Goal: Navigation & Orientation: Find specific page/section

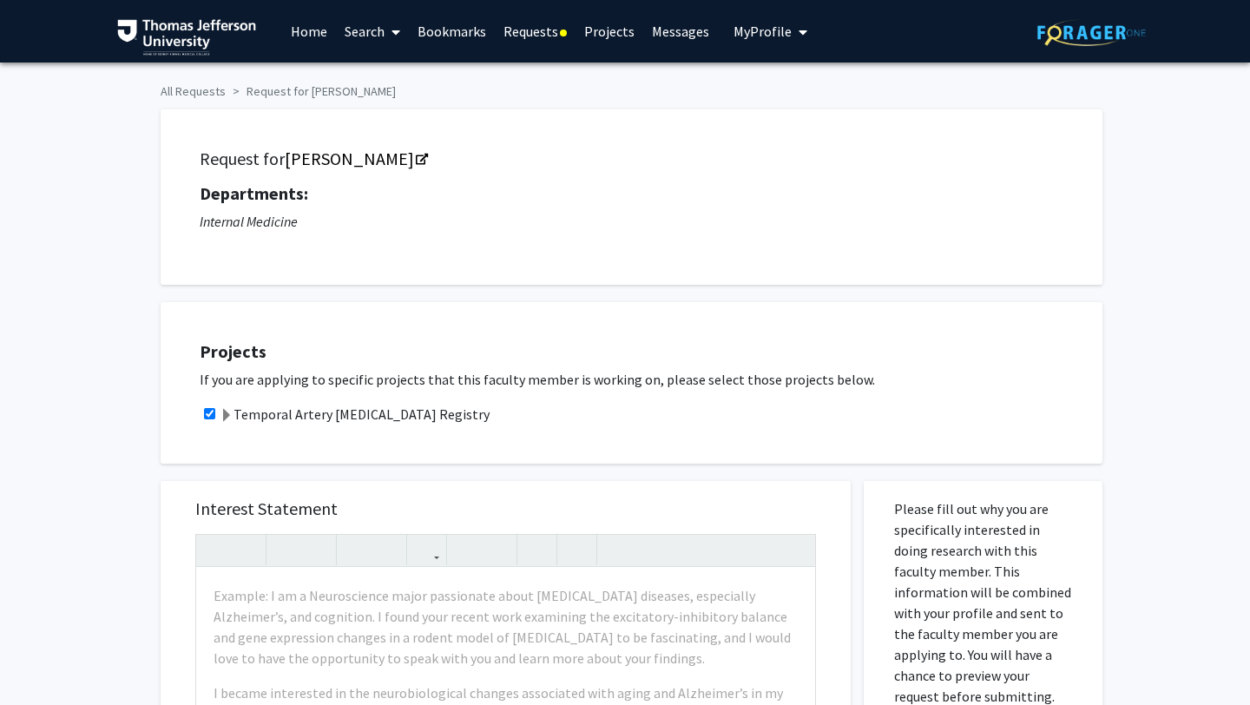
click at [522, 30] on link "Requests" at bounding box center [535, 31] width 81 height 61
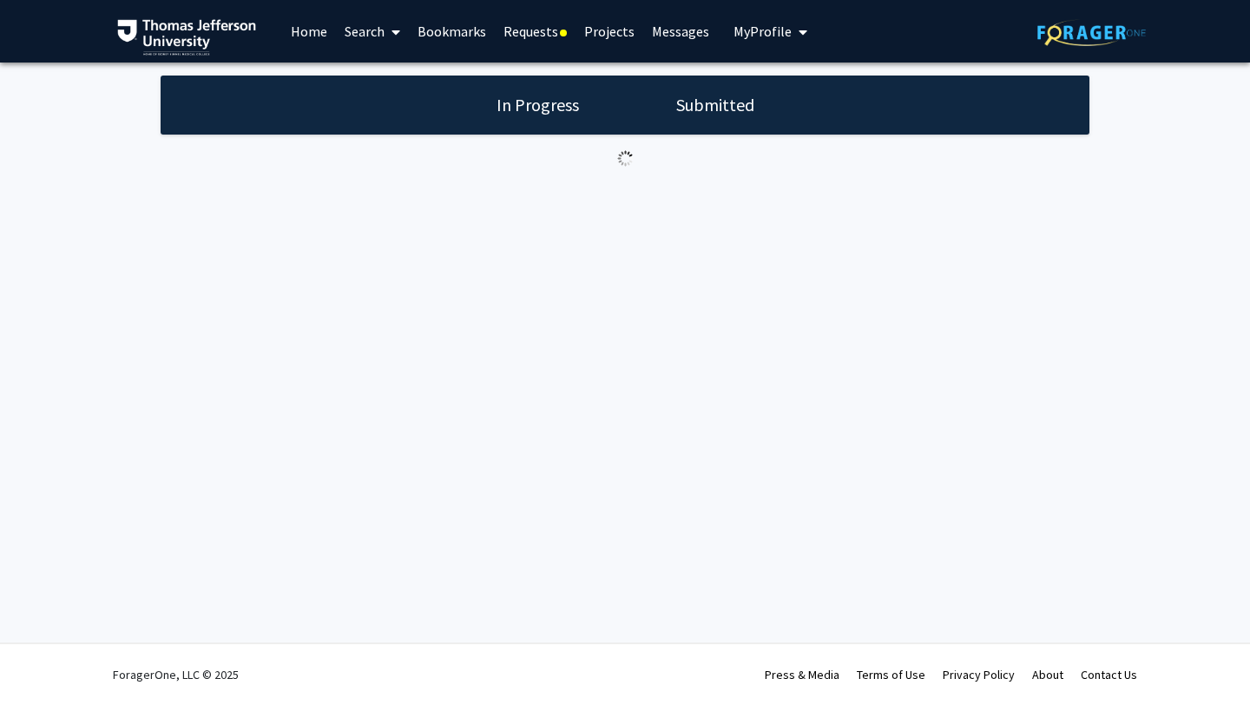
click at [666, 30] on link "Messages" at bounding box center [680, 31] width 75 height 61
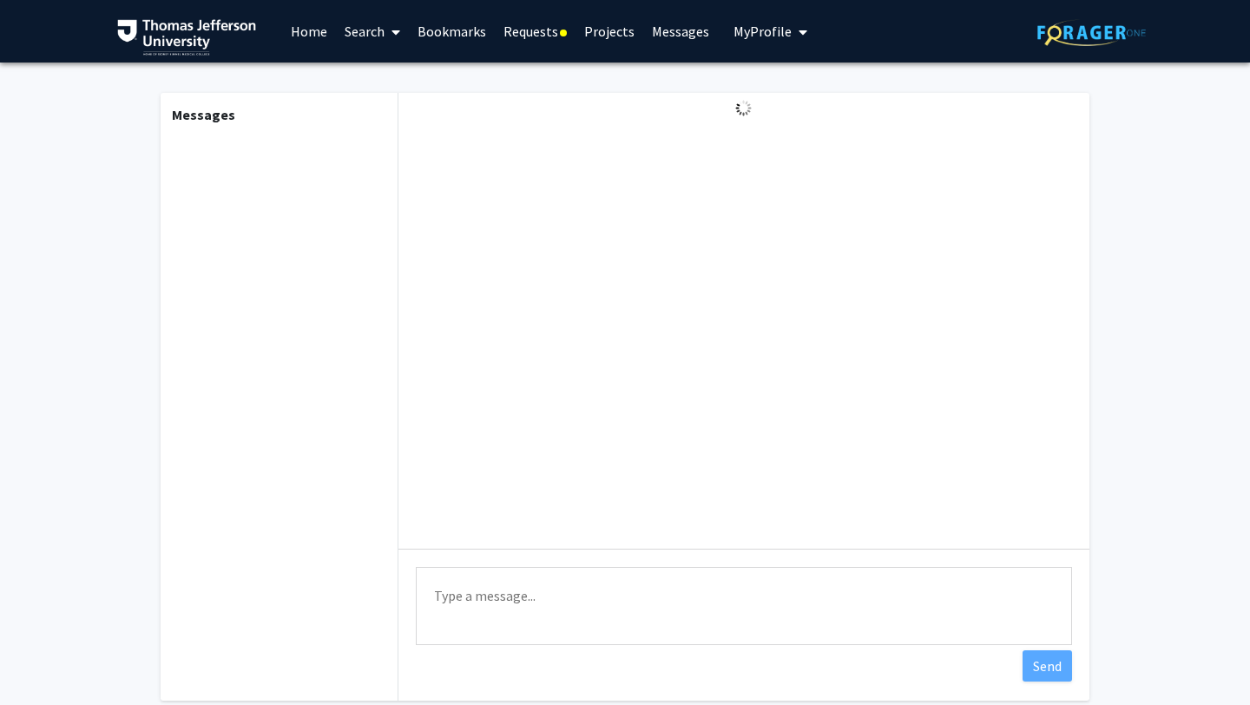
click at [316, 23] on link "Home" at bounding box center [309, 31] width 54 height 61
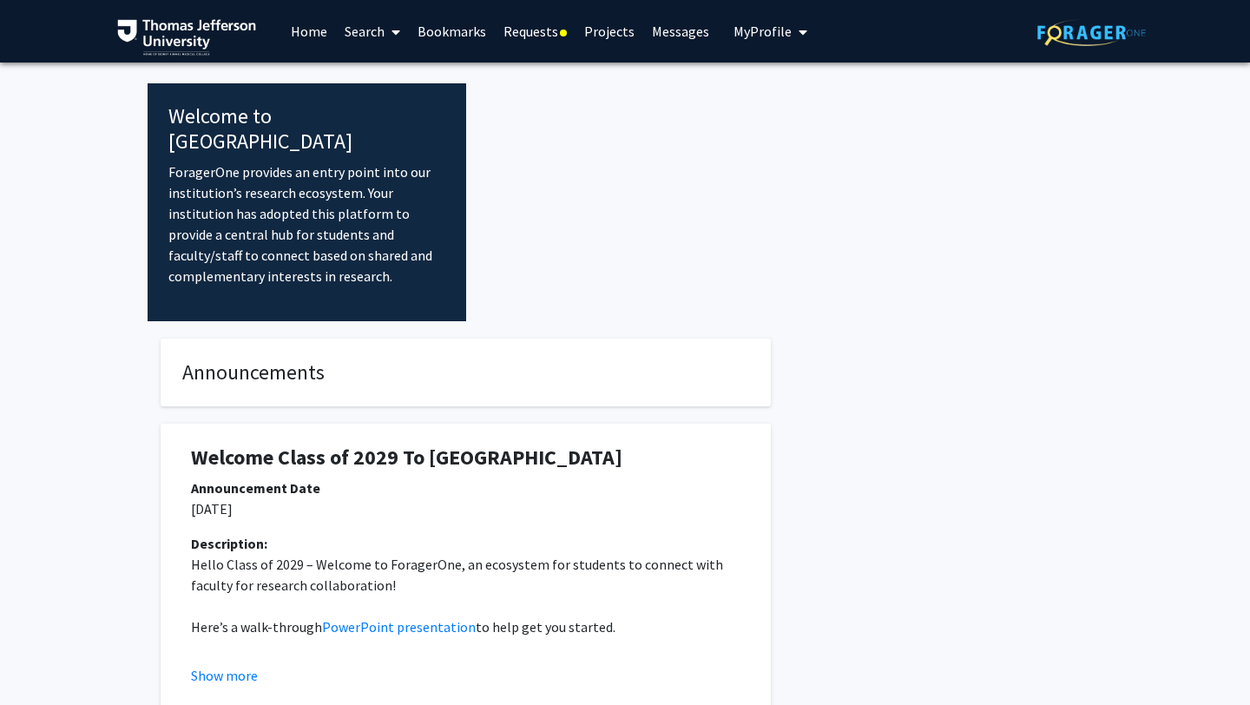
click at [522, 36] on link "Requests" at bounding box center [535, 31] width 81 height 61
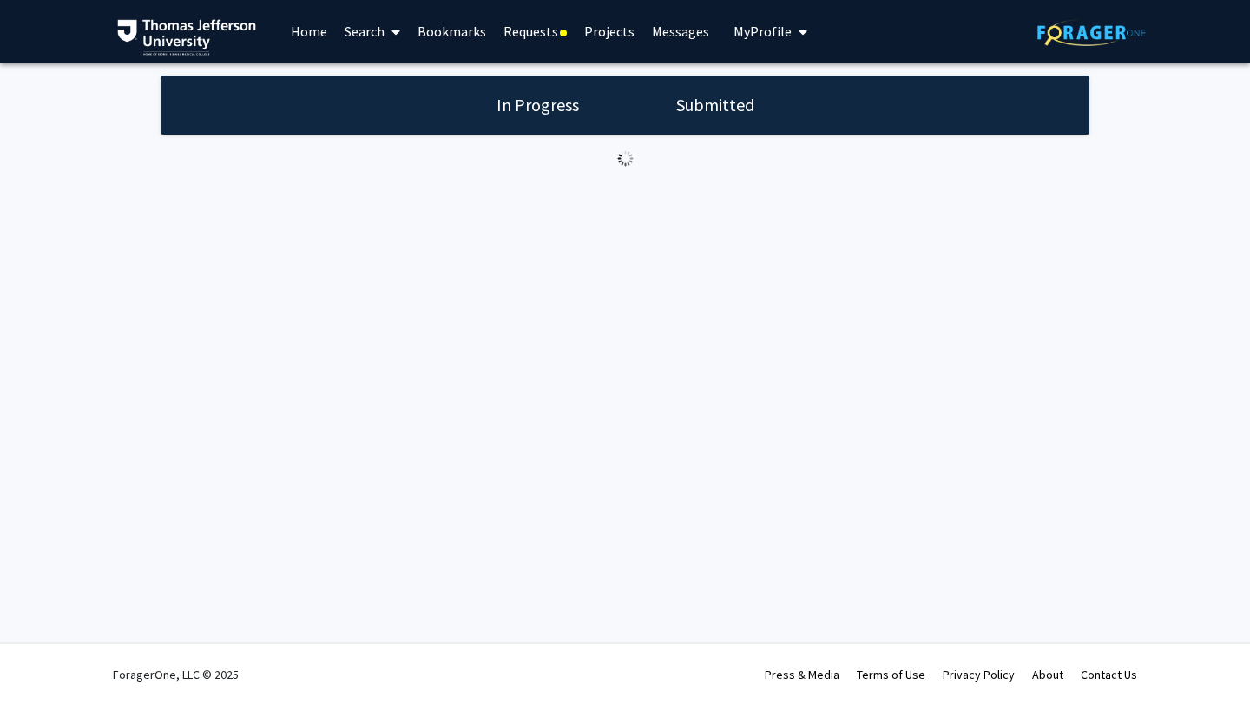
click at [634, 29] on link "Projects" at bounding box center [609, 31] width 68 height 61
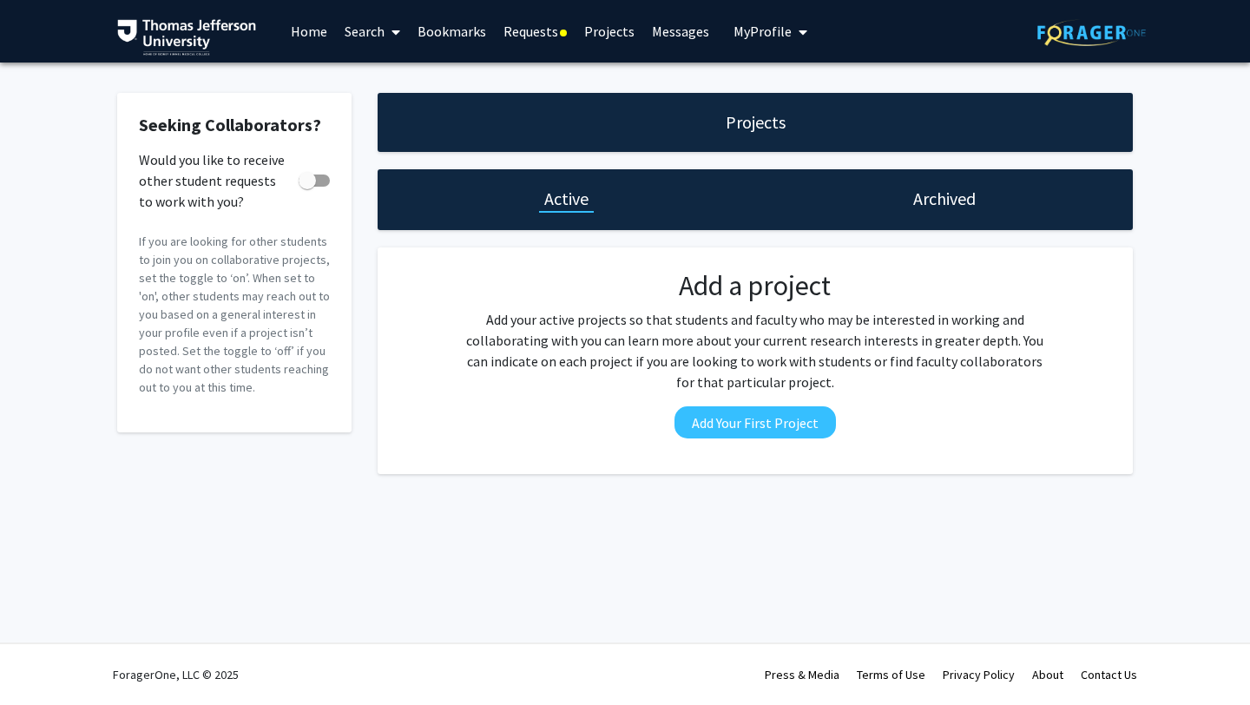
click at [592, 28] on link "Projects" at bounding box center [609, 31] width 68 height 61
click at [528, 39] on link "Requests" at bounding box center [535, 31] width 81 height 61
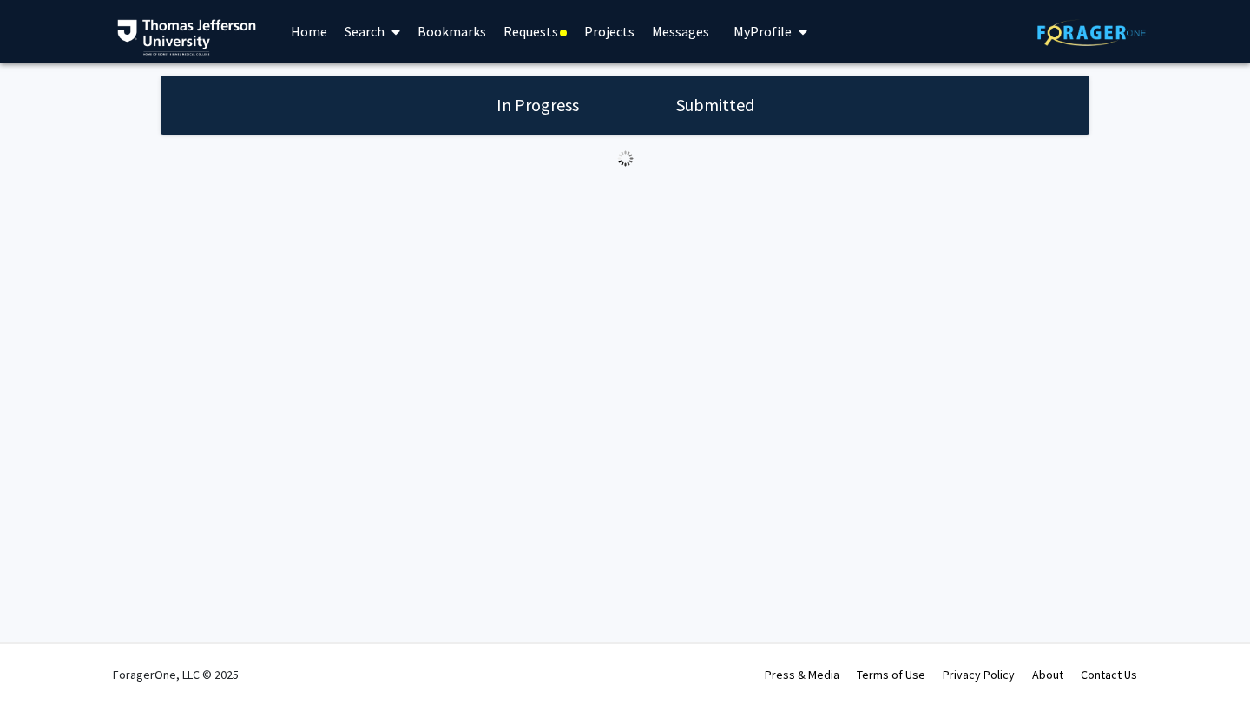
click at [713, 105] on h1 "Submitted" at bounding box center [715, 105] width 89 height 24
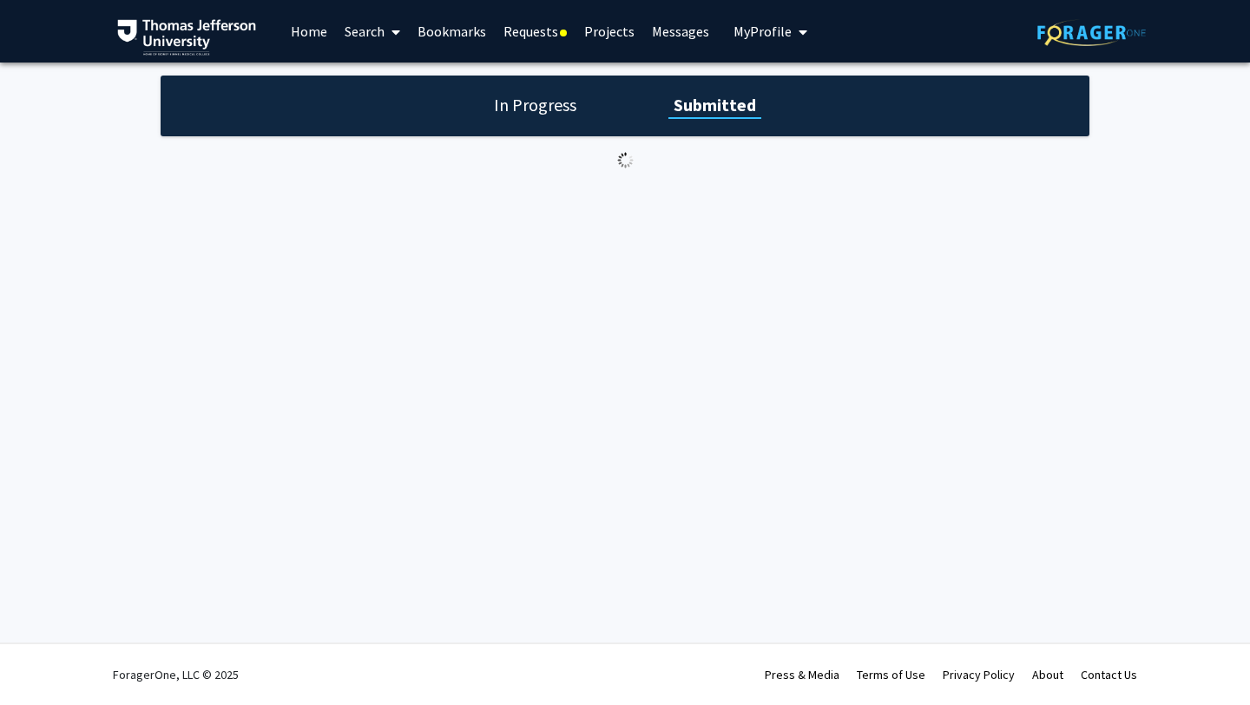
click at [1115, 37] on img at bounding box center [1091, 32] width 108 height 27
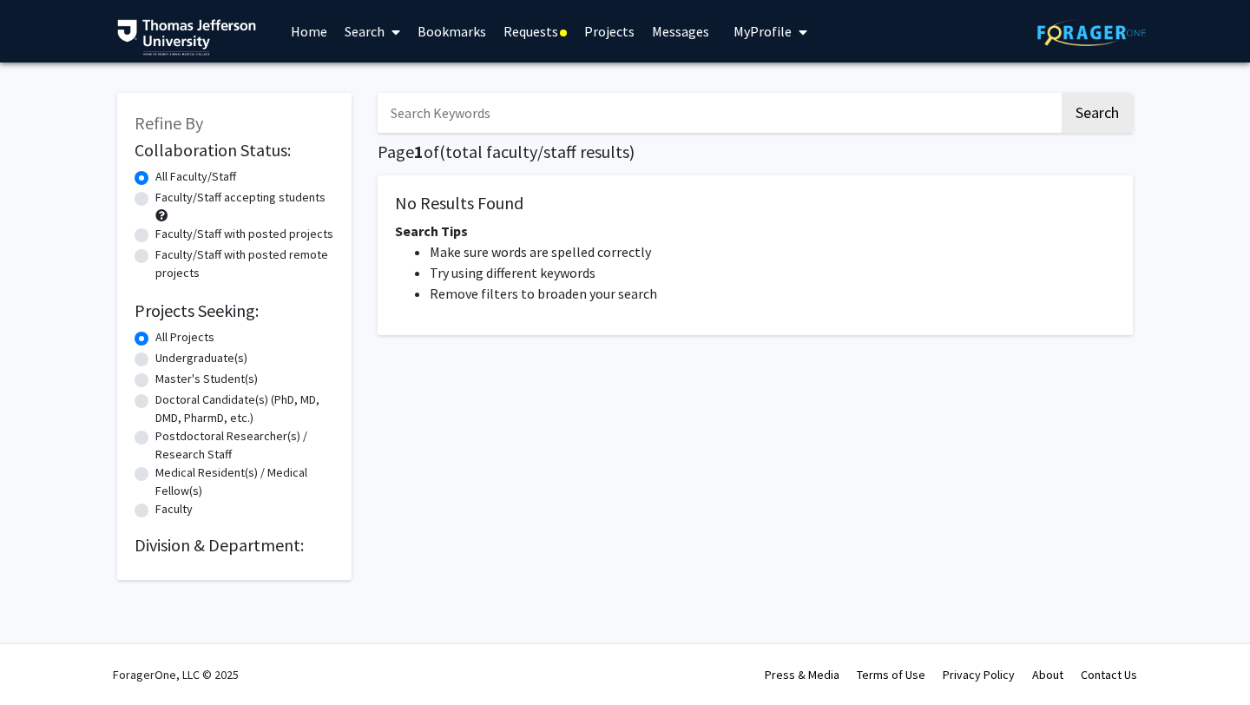
click at [462, 37] on link "Bookmarks" at bounding box center [452, 31] width 86 height 61
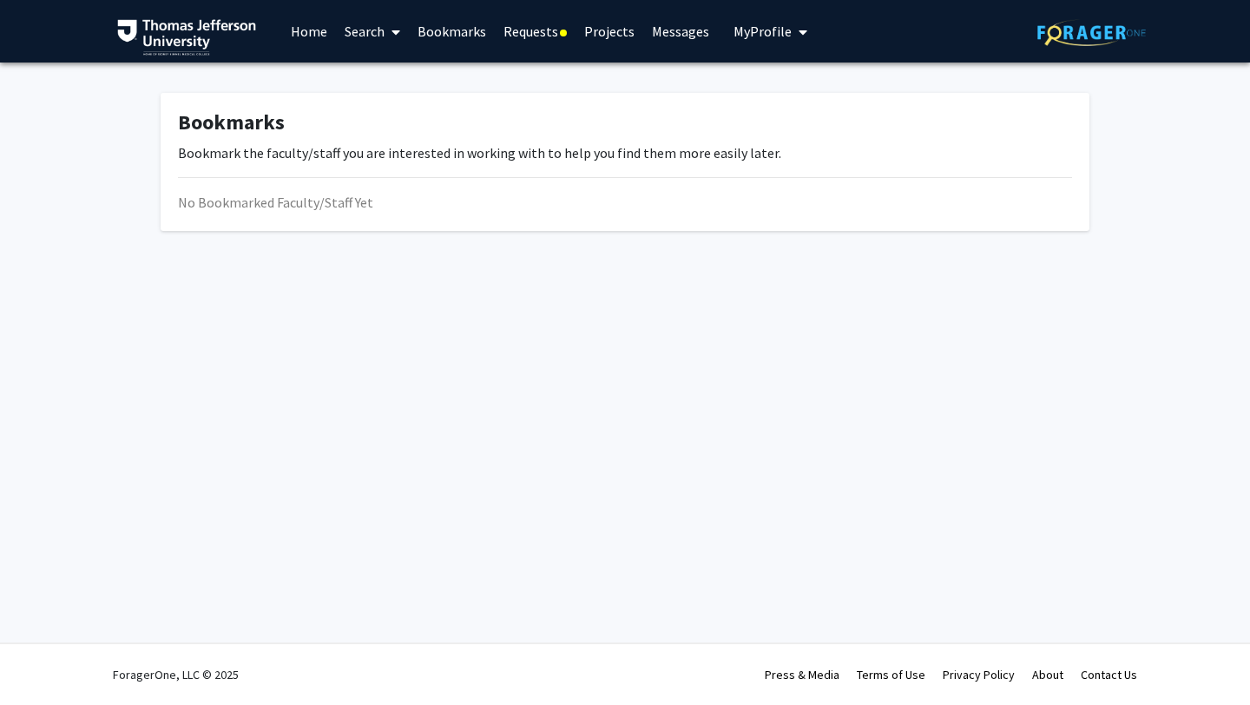
click at [548, 30] on link "Requests" at bounding box center [535, 31] width 81 height 61
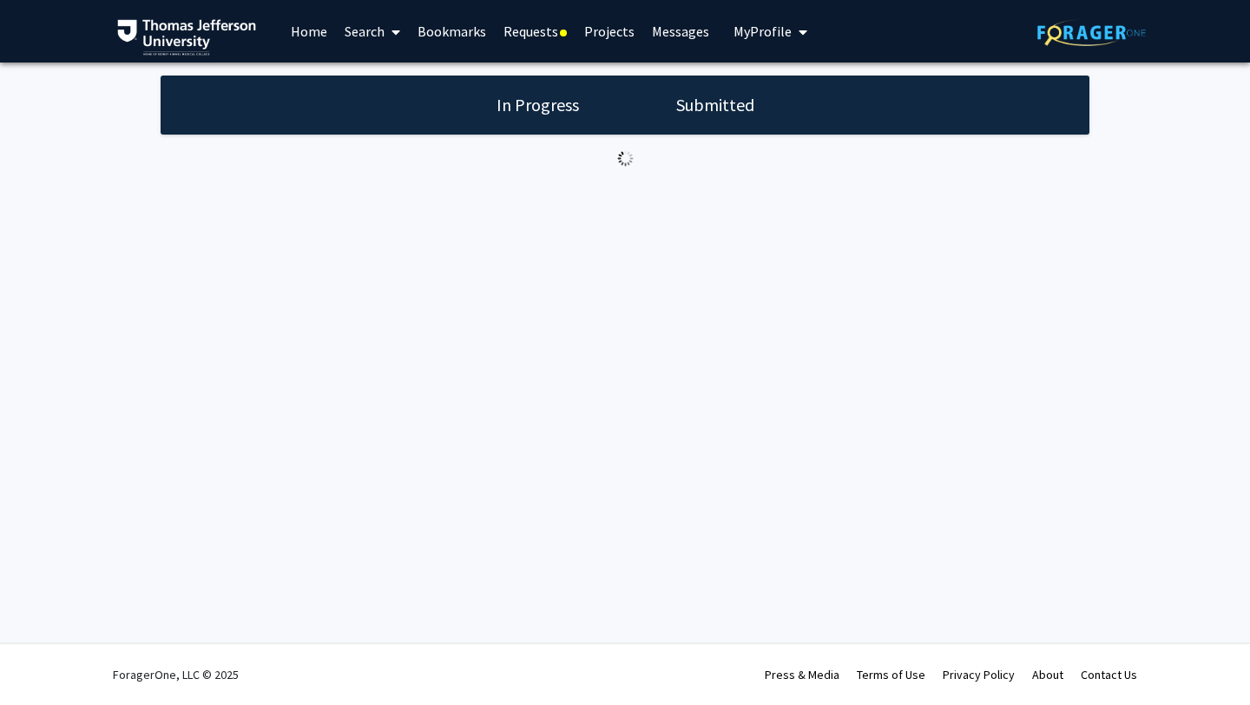
click at [615, 24] on link "Projects" at bounding box center [609, 31] width 68 height 61
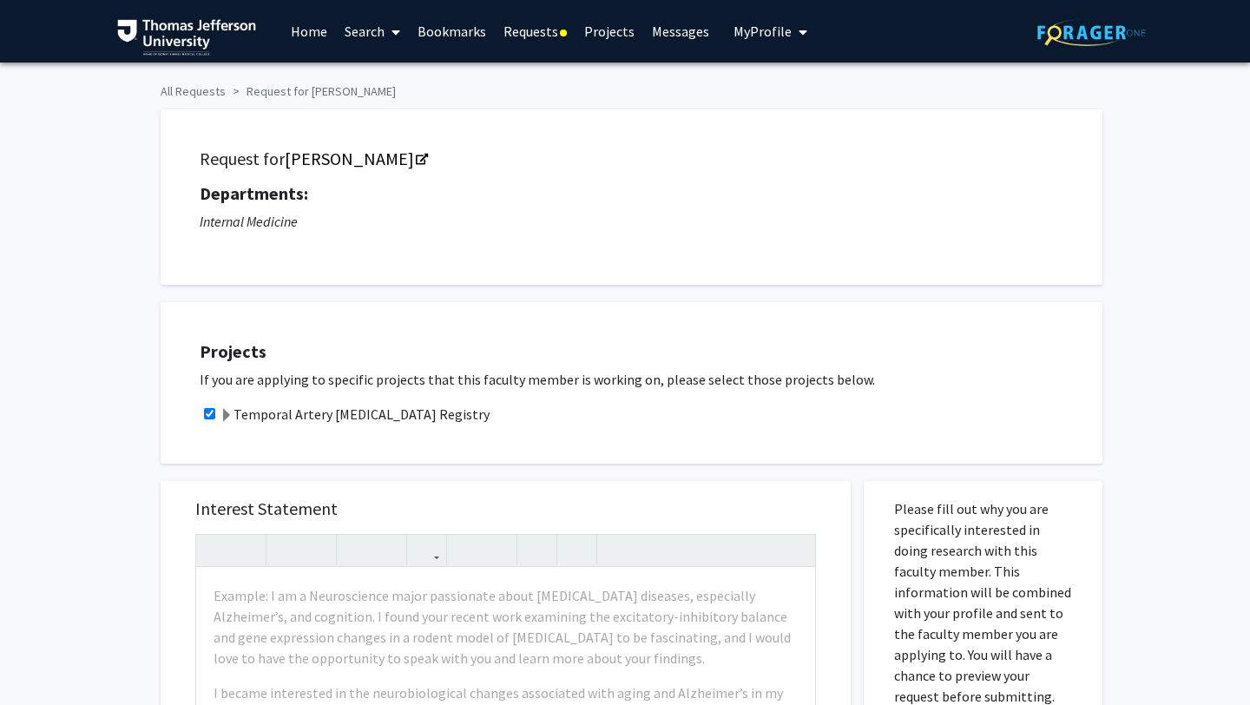
click at [534, 41] on link "Requests" at bounding box center [535, 31] width 81 height 61
click at [183, 28] on img at bounding box center [186, 37] width 139 height 36
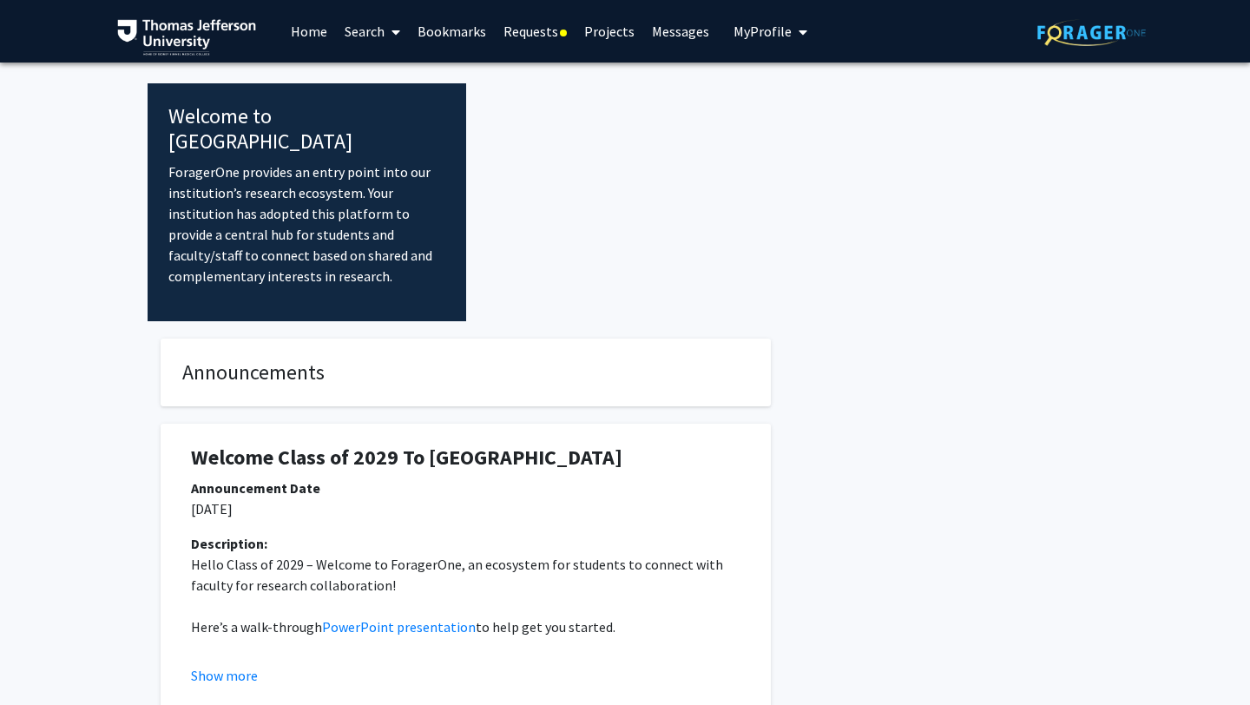
click at [539, 35] on link "Requests" at bounding box center [535, 31] width 81 height 61
